Goal: Task Accomplishment & Management: Manage account settings

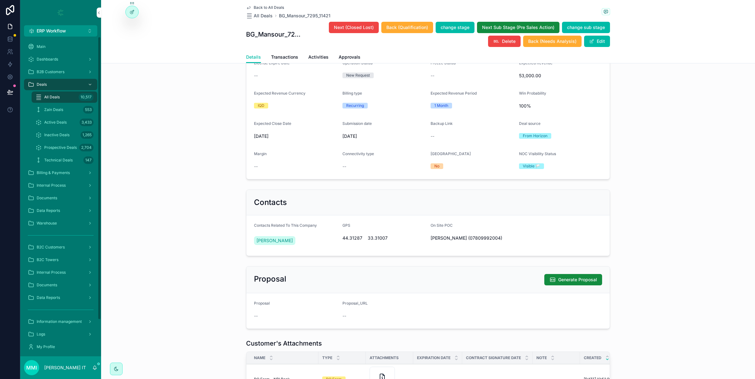
scroll to position [158, 0]
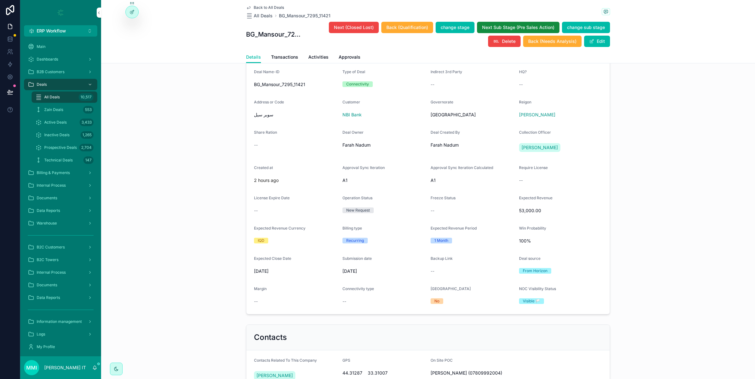
click at [131, 15] on div at bounding box center [132, 12] width 13 height 12
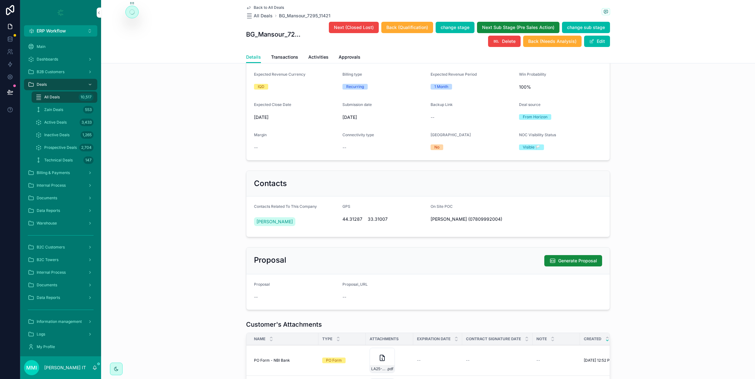
scroll to position [355, 0]
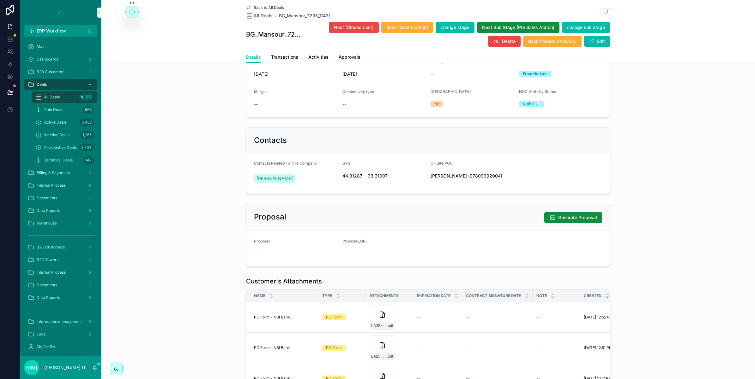
click at [174, 261] on div "Proposal Generate Proposal Proposal -- Proposal_URL --" at bounding box center [428, 236] width 654 height 68
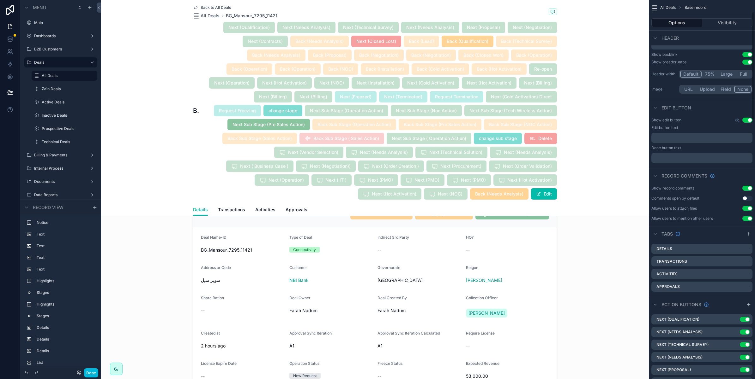
scroll to position [79, 0]
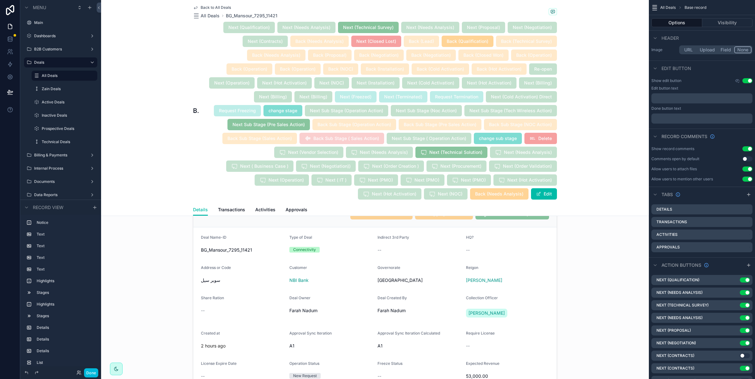
click at [0, 0] on icon "scrollable content" at bounding box center [0, 0] width 0 height 0
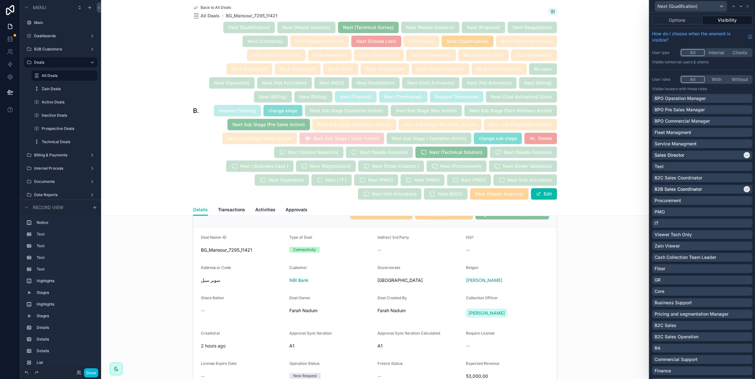
click at [680, 22] on button "Options" at bounding box center [677, 20] width 51 height 9
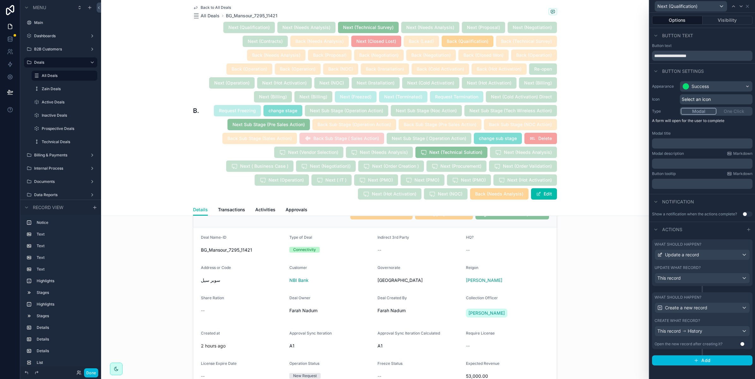
click at [745, 7] on icon at bounding box center [746, 6] width 5 height 5
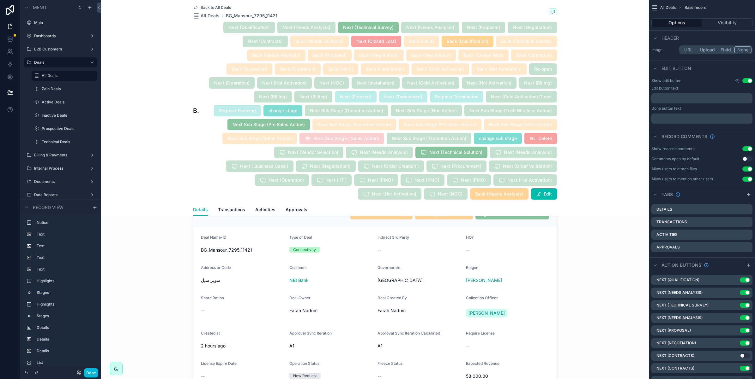
click at [0, 0] on icon "scrollable content" at bounding box center [0, 0] width 0 height 0
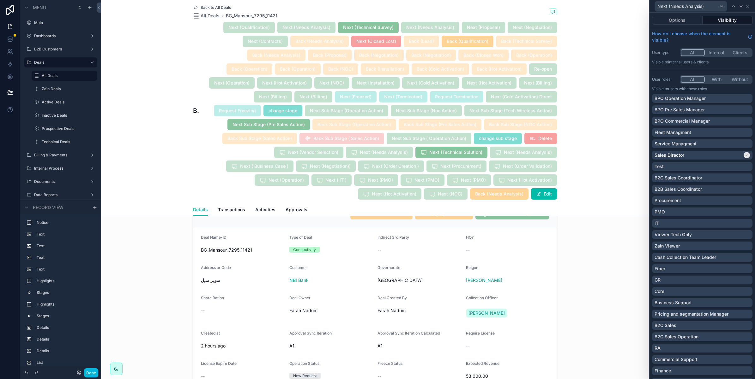
click at [678, 18] on button "Options" at bounding box center [677, 20] width 51 height 9
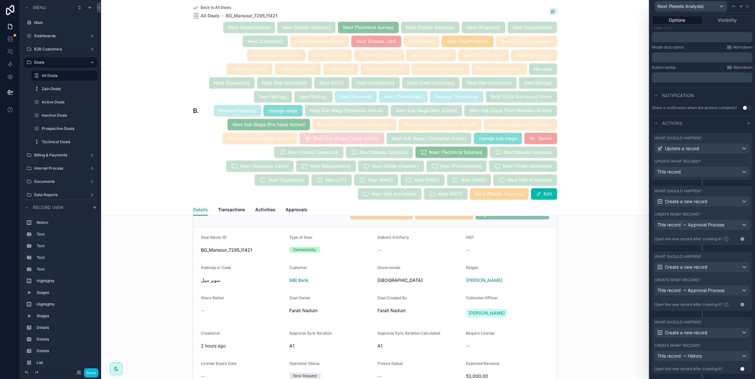
scroll to position [118, 0]
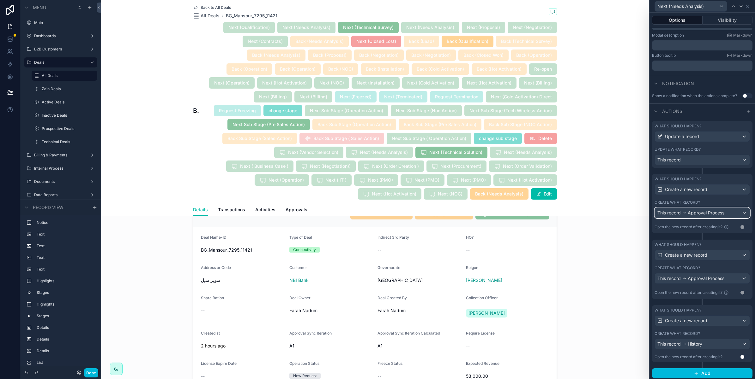
click at [692, 216] on span "Approval Process" at bounding box center [705, 213] width 37 height 6
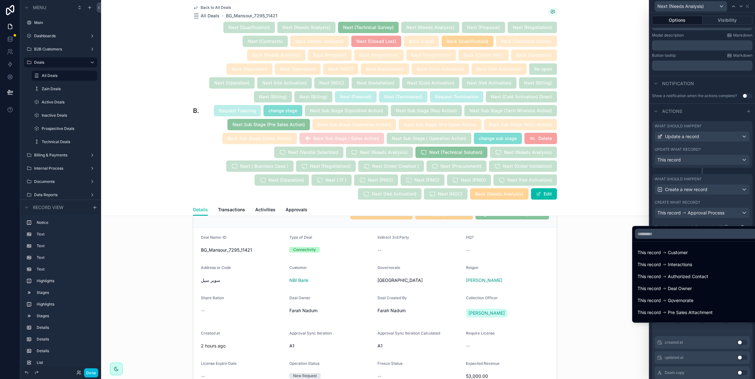
click at [692, 217] on div at bounding box center [701, 189] width 105 height 379
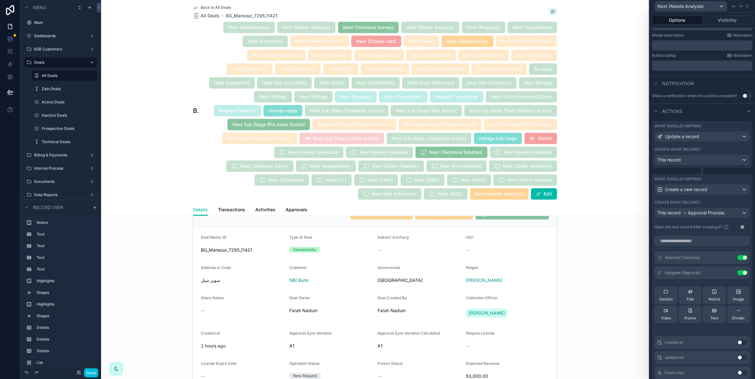
click at [0, 0] on icon at bounding box center [0, 0] width 0 height 0
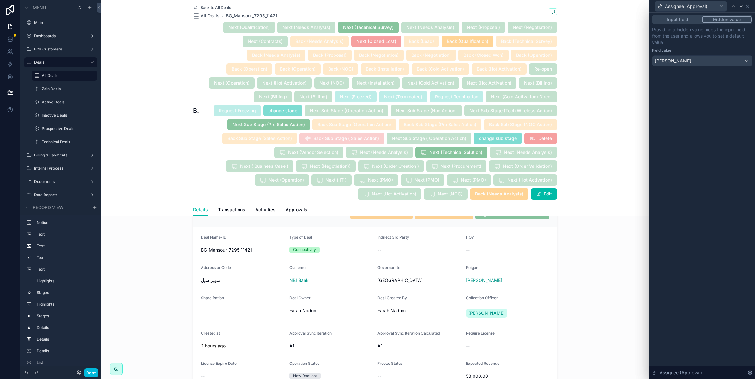
click at [747, 7] on icon at bounding box center [747, 6] width 3 height 3
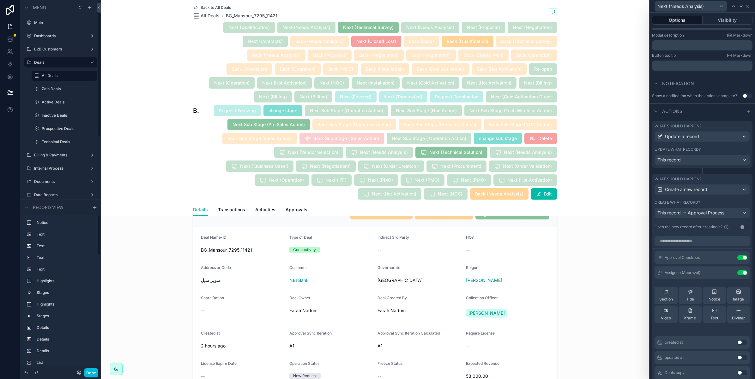
scroll to position [39, 0]
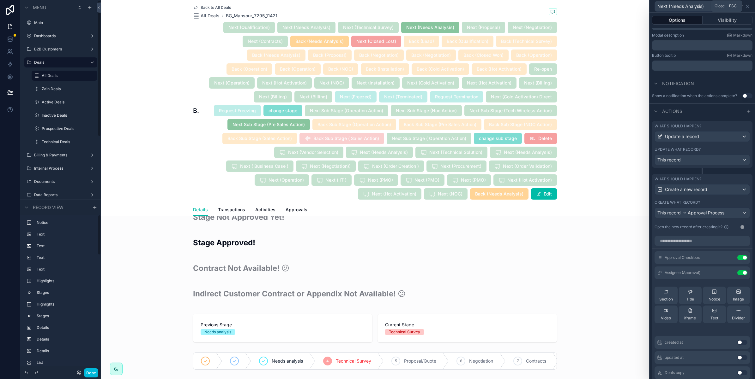
click at [747, 7] on icon at bounding box center [746, 6] width 5 height 5
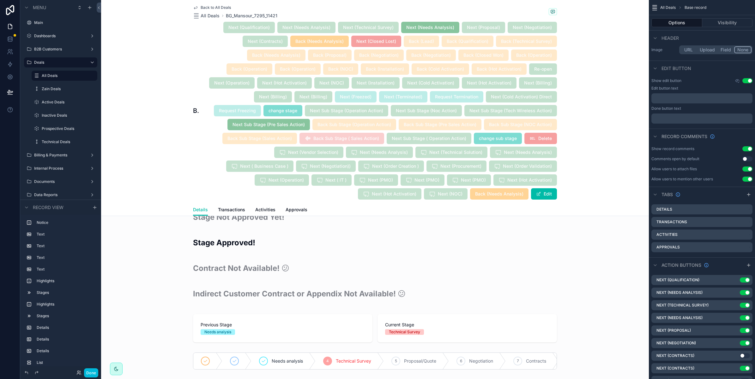
click at [0, 0] on icon "scrollable content" at bounding box center [0, 0] width 0 height 0
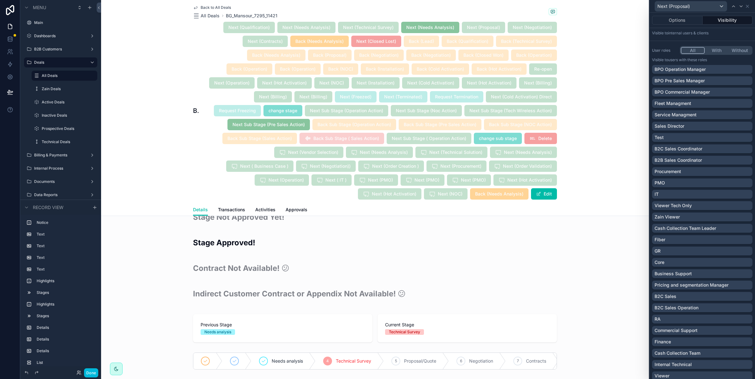
scroll to position [79, 0]
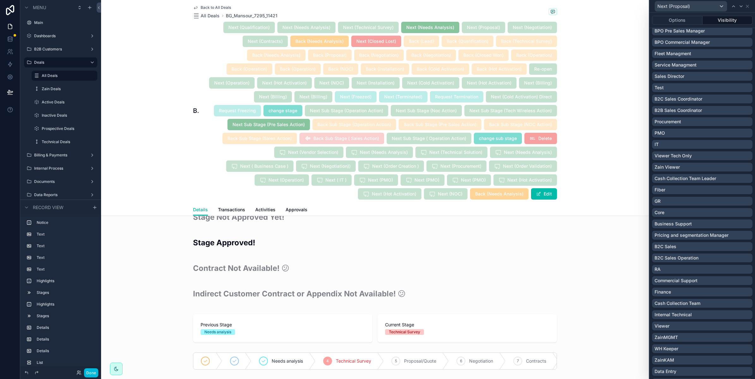
click at [682, 21] on button "Options" at bounding box center [677, 20] width 51 height 9
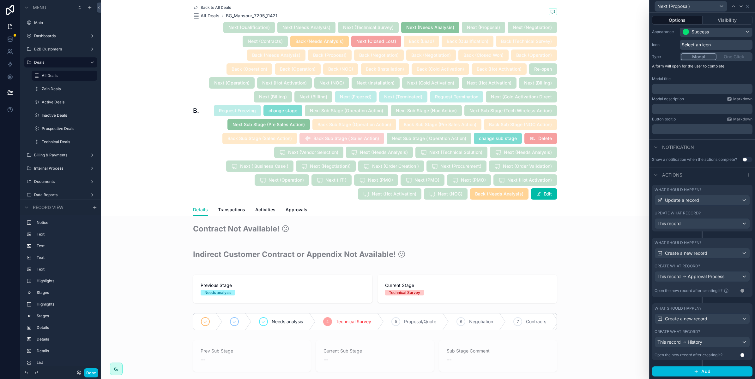
click at [726, 18] on button "Visibility" at bounding box center [727, 20] width 50 height 9
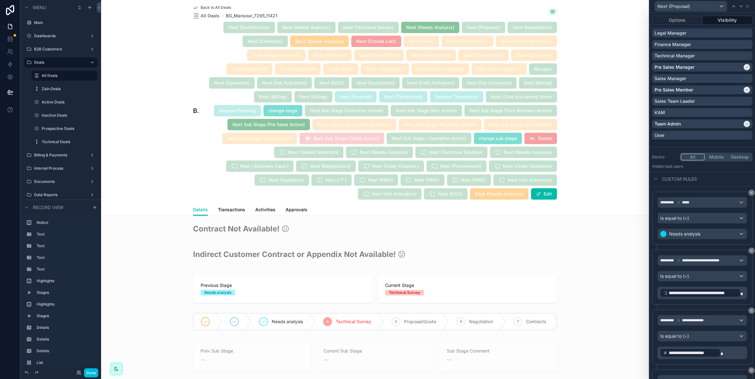
scroll to position [534, 0]
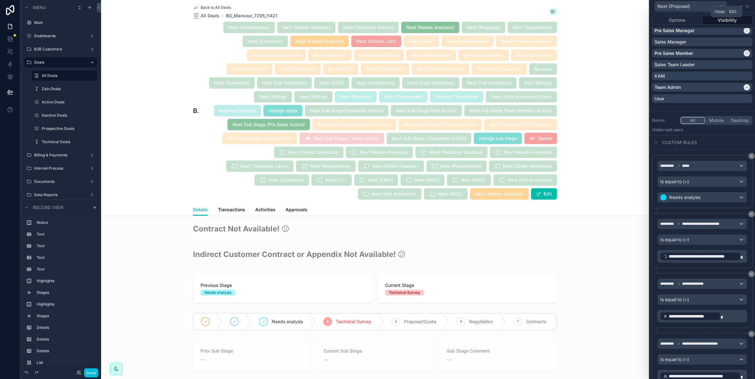
click at [748, 7] on icon at bounding box center [746, 6] width 5 height 5
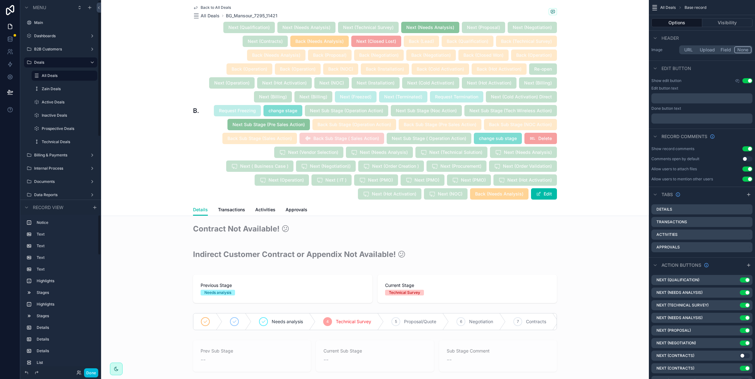
click at [88, 373] on button "Done" at bounding box center [91, 373] width 14 height 9
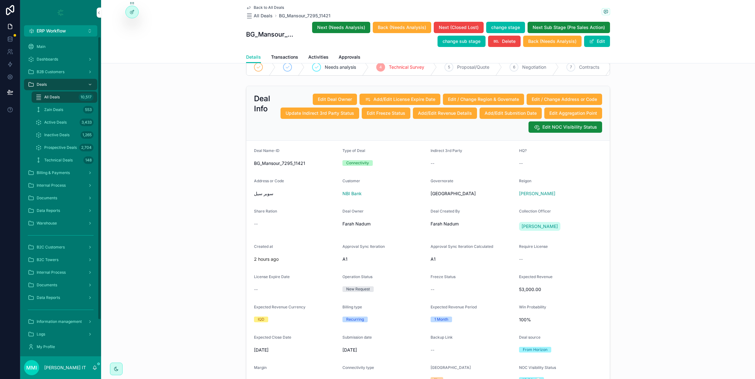
click at [63, 99] on div "All Deals 10,517" at bounding box center [64, 97] width 58 height 10
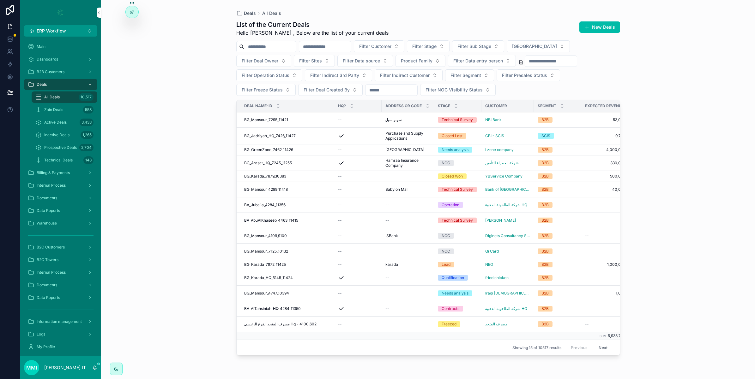
click at [436, 44] on span "Filter Stage" at bounding box center [424, 46] width 24 height 6
type input "**"
click at [438, 92] on div "Change Request" at bounding box center [457, 92] width 88 height 10
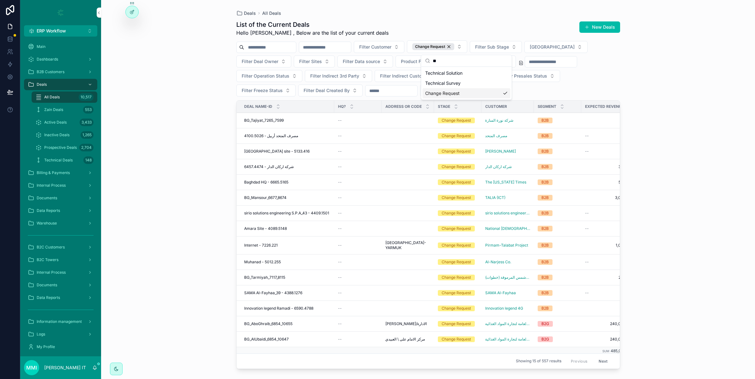
click at [270, 152] on span "[GEOGRAPHIC_DATA] site - 5133.416" at bounding box center [276, 151] width 65 height 5
